Goal: Information Seeking & Learning: Compare options

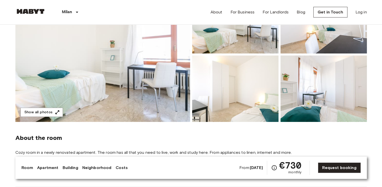
scroll to position [30, 0]
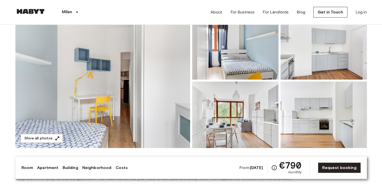
scroll to position [61, 0]
